Goal: Navigation & Orientation: Find specific page/section

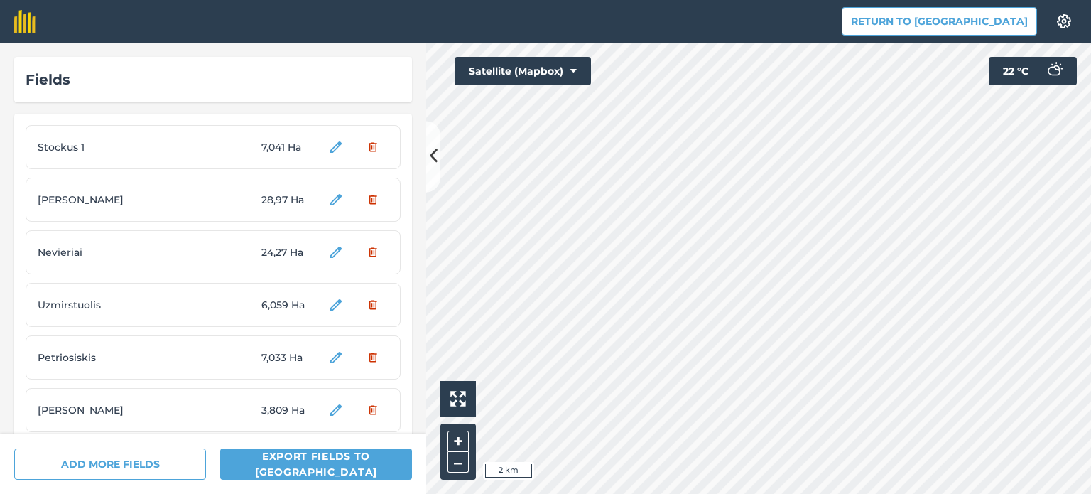
click at [73, 143] on span "Stockus 1" at bounding box center [91, 147] width 107 height 16
click at [992, 16] on button "Return to [GEOGRAPHIC_DATA]" at bounding box center [939, 21] width 195 height 28
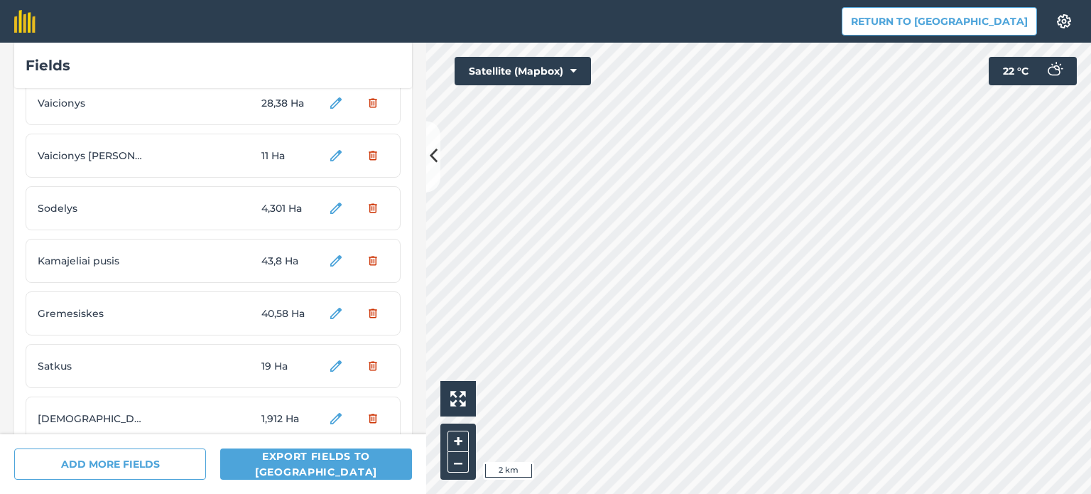
scroll to position [229, 0]
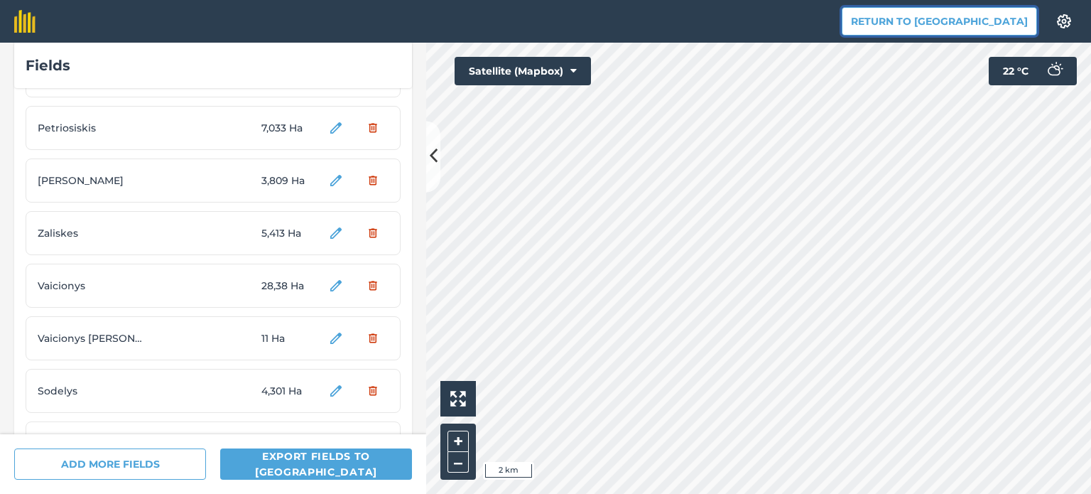
click at [934, 19] on button "Return to [GEOGRAPHIC_DATA]" at bounding box center [939, 21] width 195 height 28
